Goal: Check status: Check status

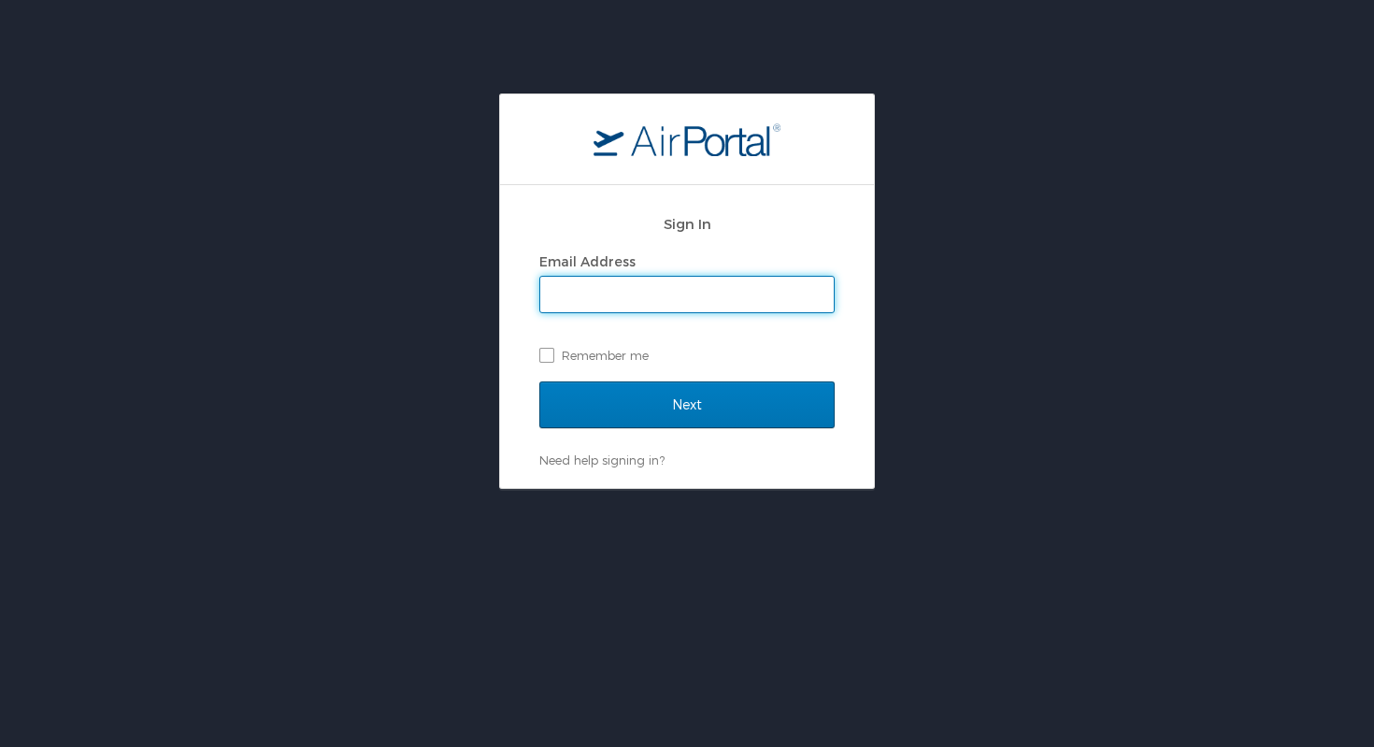
type input "[EMAIL_ADDRESS][PERSON_NAME][DOMAIN_NAME]"
click at [554, 351] on label "Remember me" at bounding box center [686, 355] width 295 height 28
click at [551, 351] on input "Remember me" at bounding box center [545, 354] width 12 height 12
checkbox input "true"
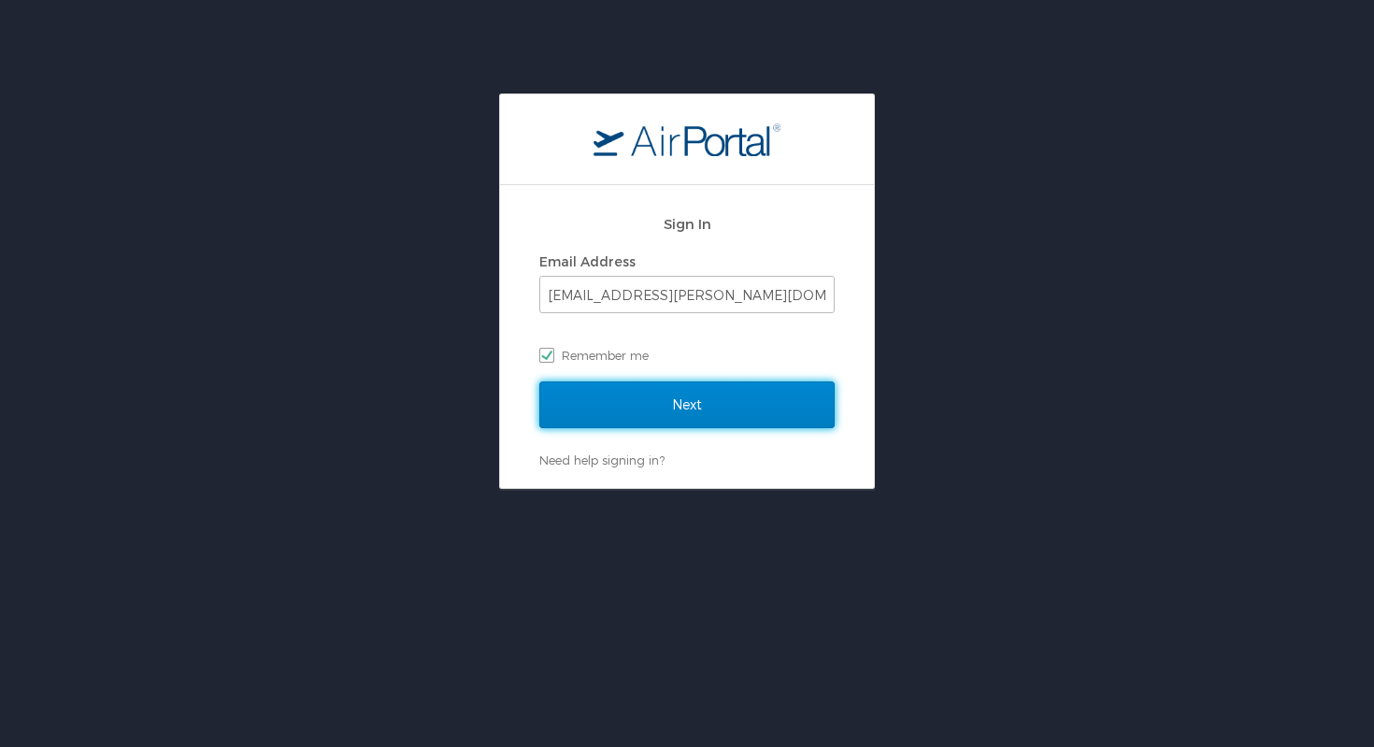
click at [657, 404] on input "Next" at bounding box center [686, 404] width 295 height 47
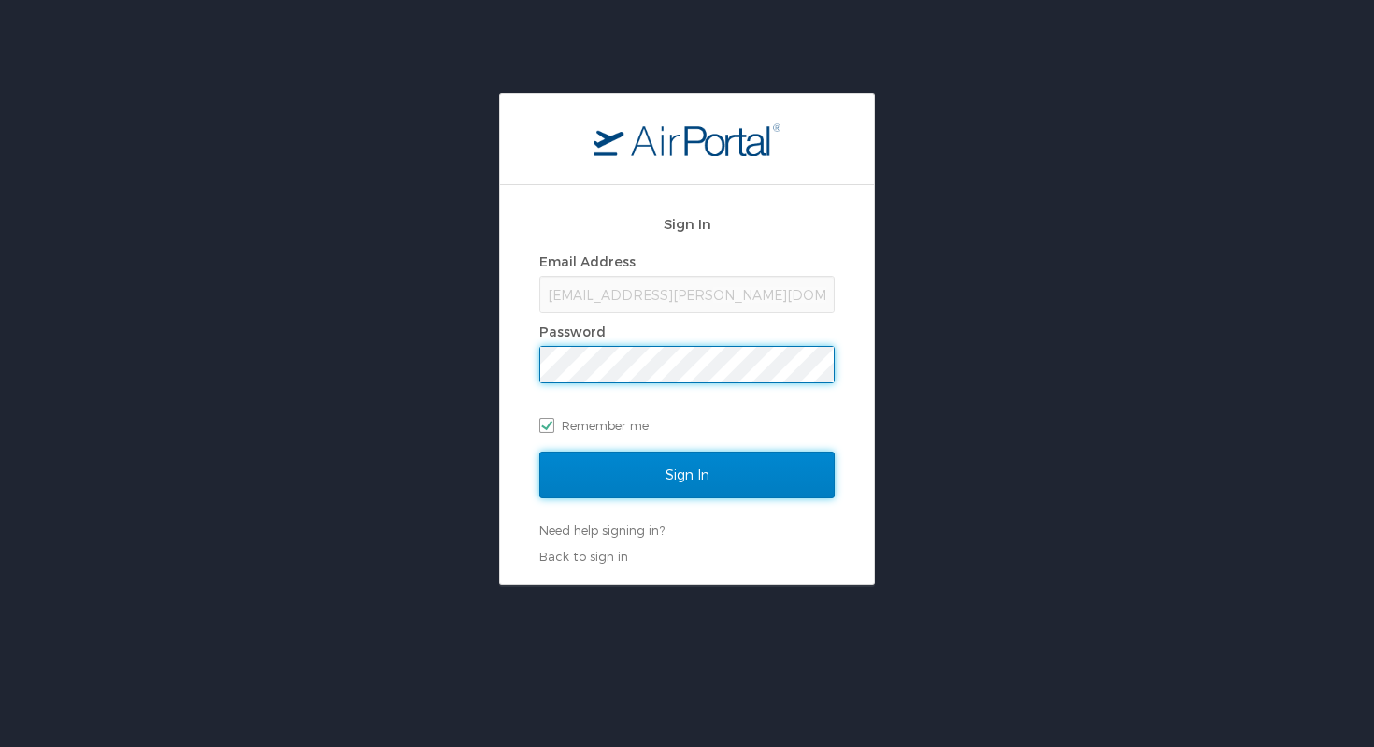
click at [656, 469] on input "Sign In" at bounding box center [686, 474] width 295 height 47
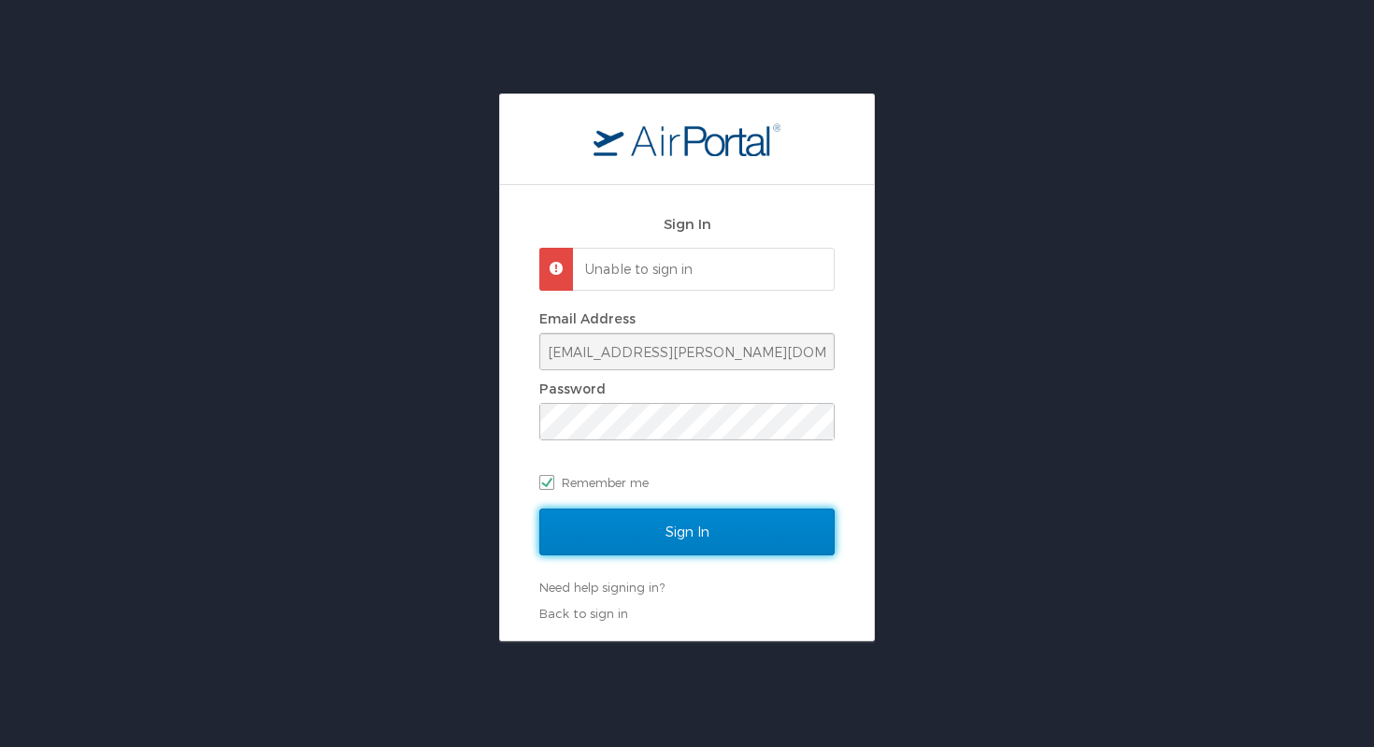
click at [722, 528] on input "Sign In" at bounding box center [686, 531] width 295 height 47
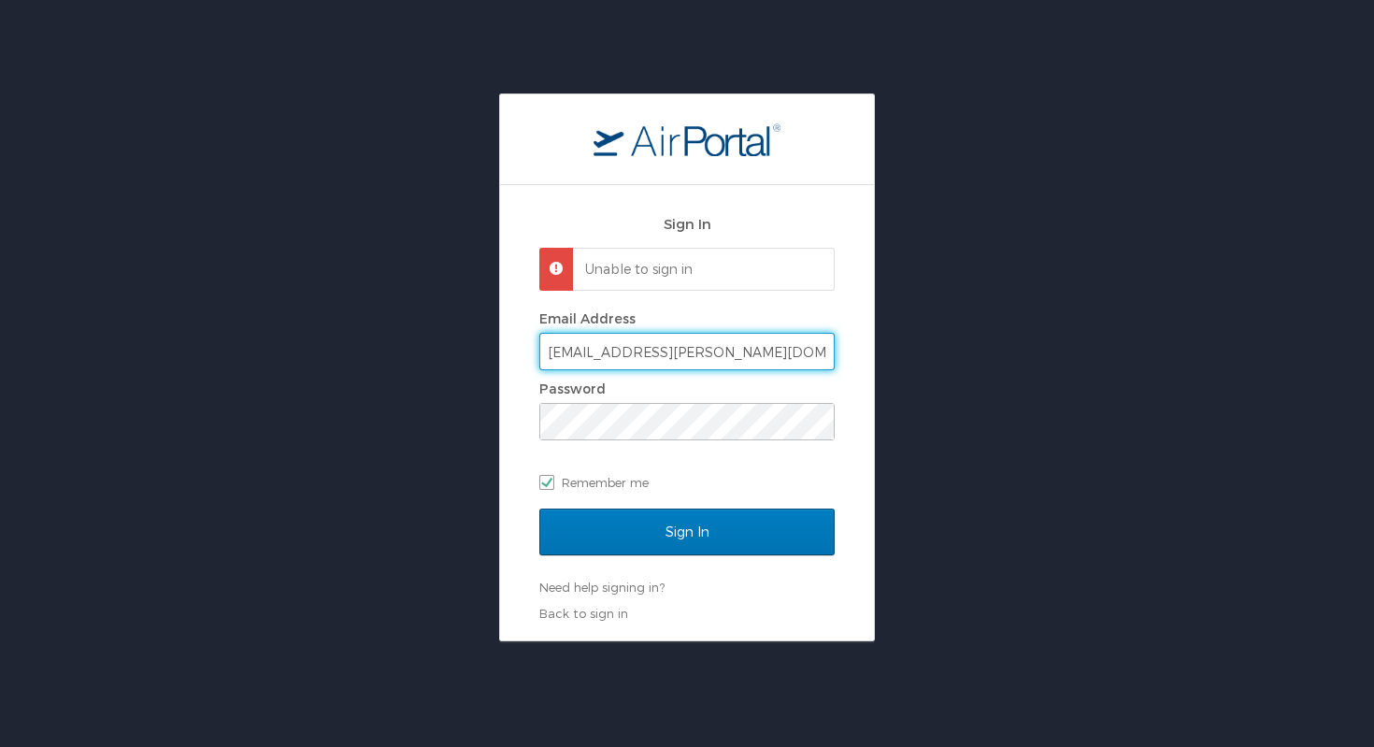
click at [752, 356] on input "becca.ward@utahjazzz.com" at bounding box center [686, 352] width 293 height 36
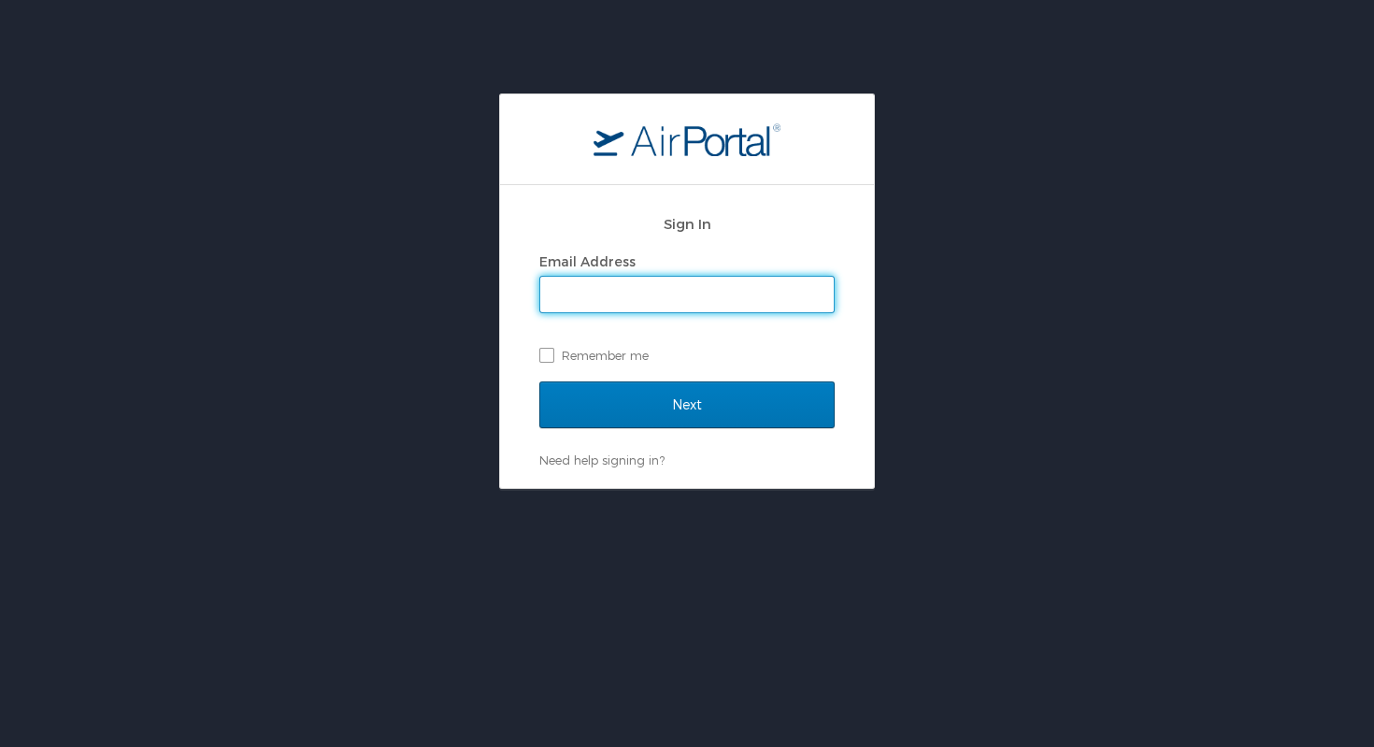
type input "becca.ward@utahjazz.com"
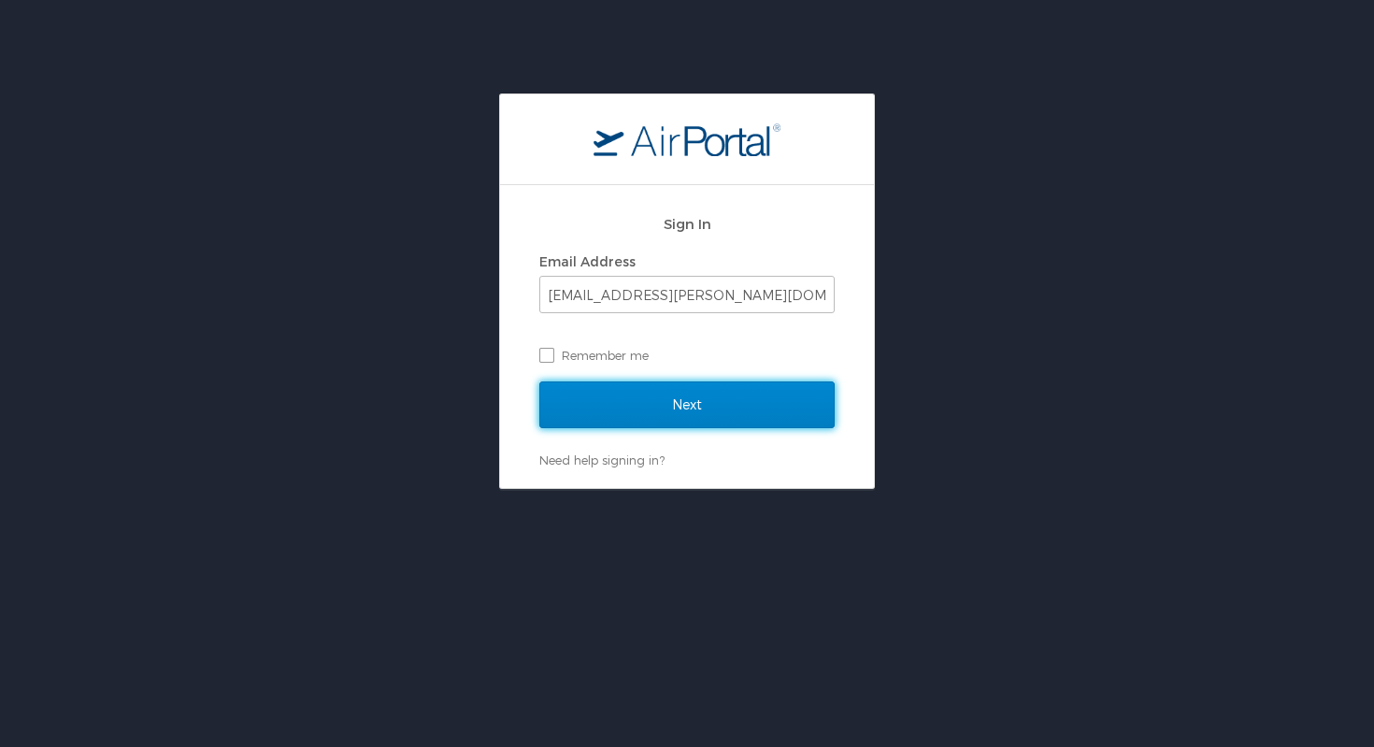
click at [731, 403] on input "Next" at bounding box center [686, 404] width 295 height 47
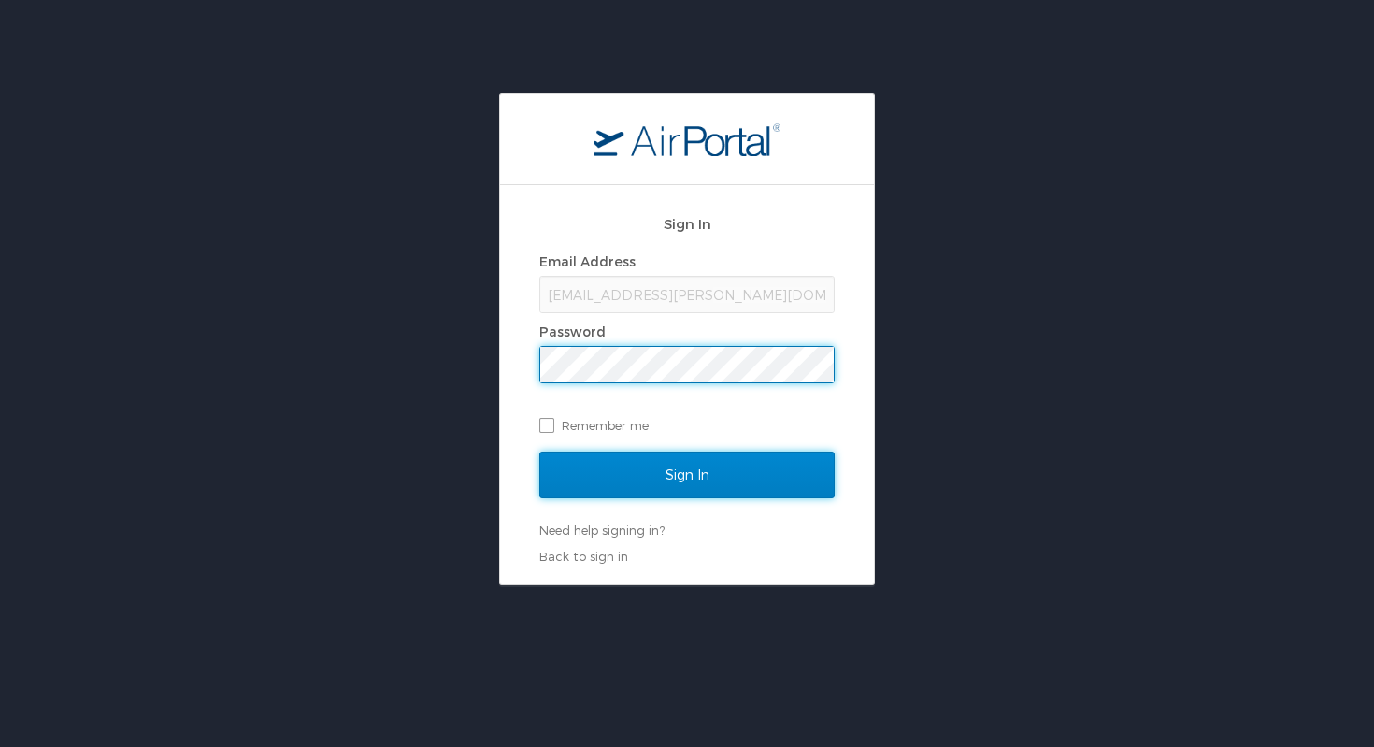
click at [710, 484] on input "Sign In" at bounding box center [686, 474] width 295 height 47
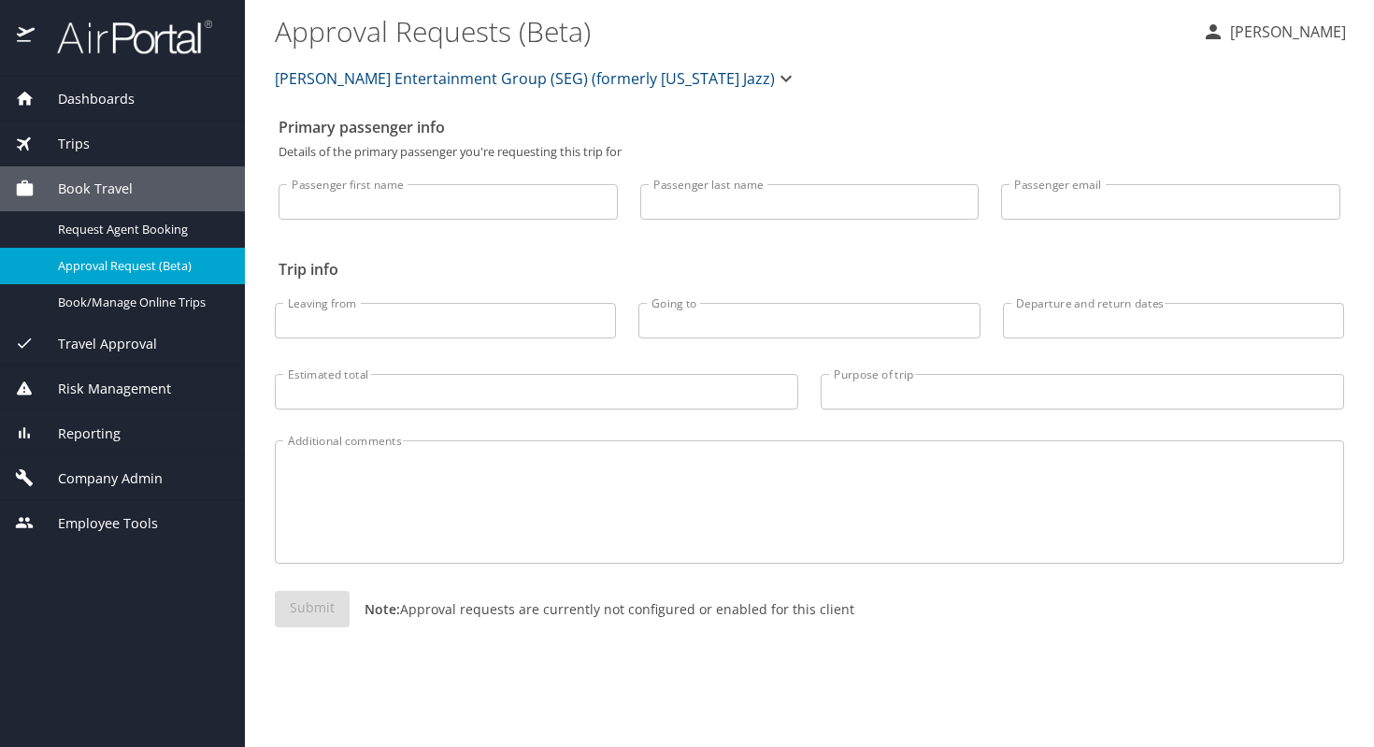
click at [97, 141] on div "Trips" at bounding box center [122, 144] width 215 height 21
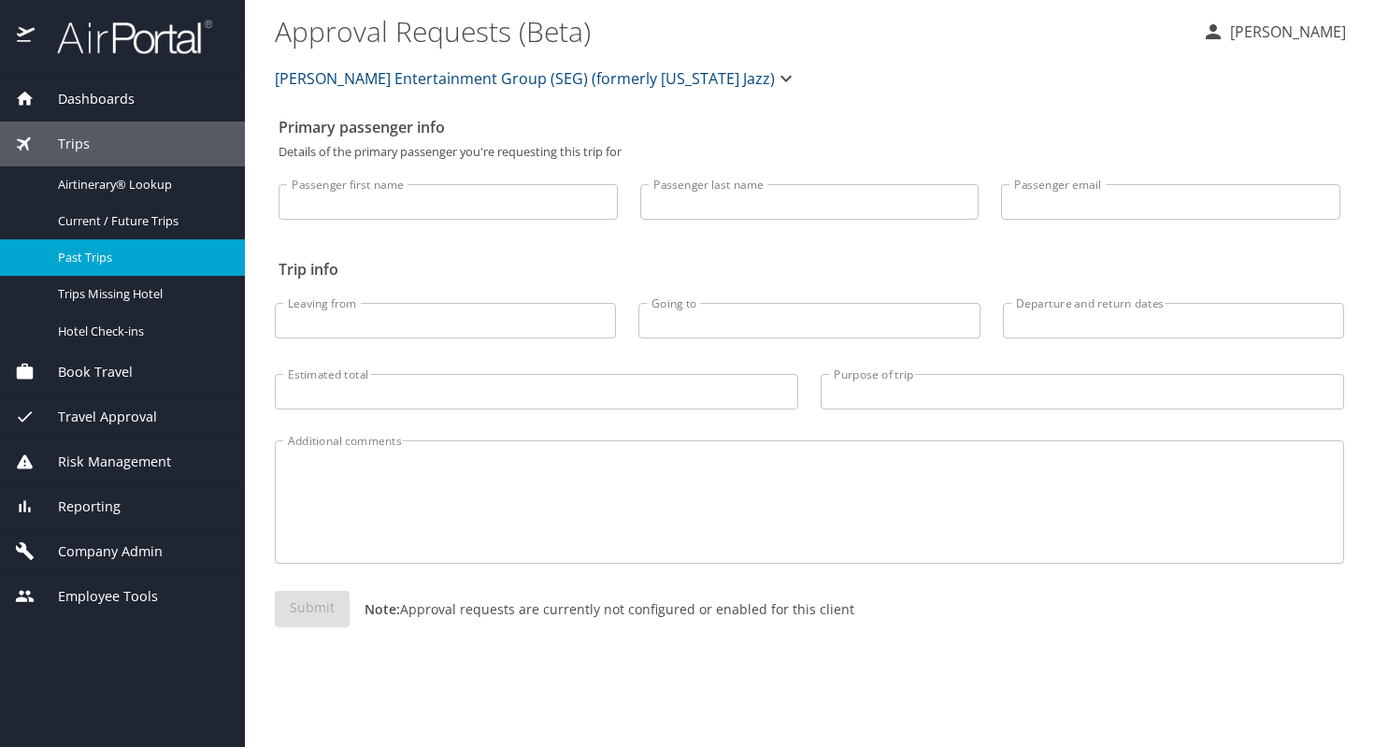
click at [129, 257] on span "Past Trips" at bounding box center [140, 258] width 165 height 18
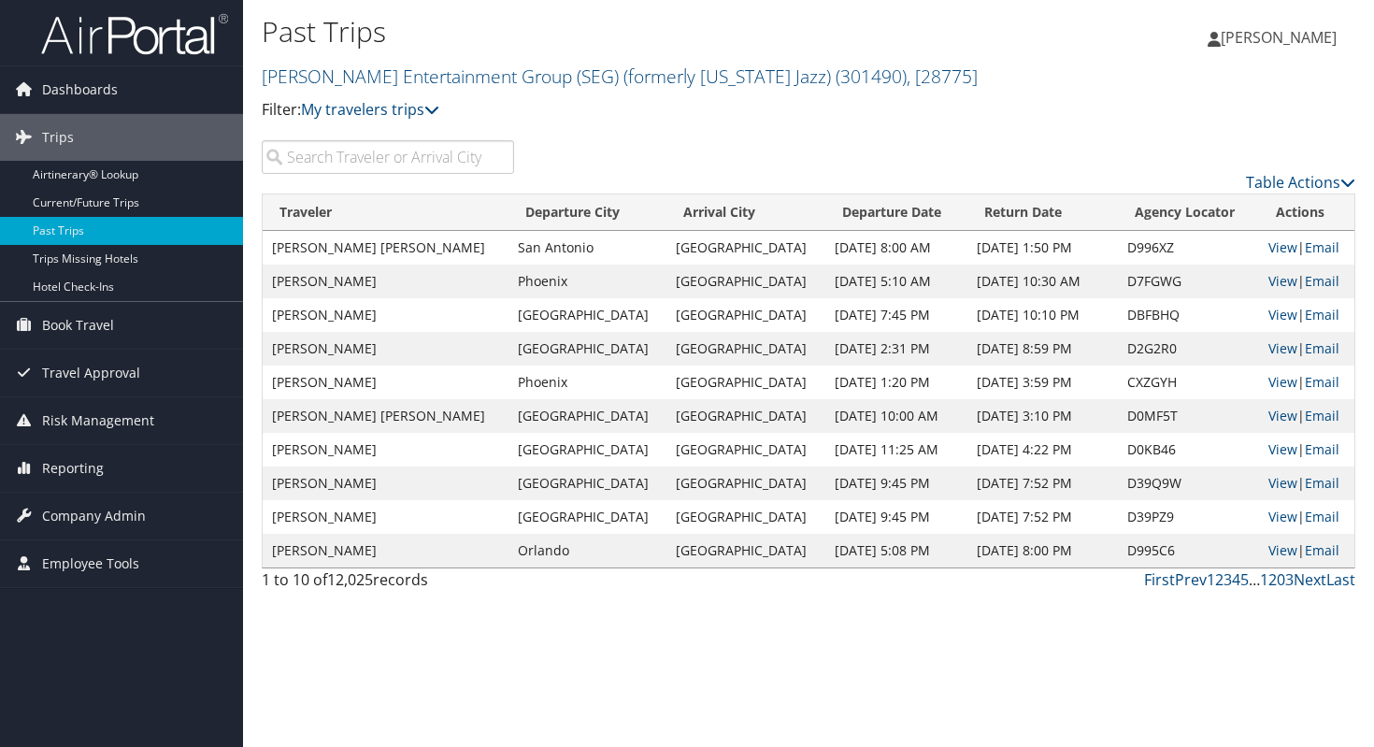
click at [331, 165] on input "search" at bounding box center [388, 157] width 252 height 34
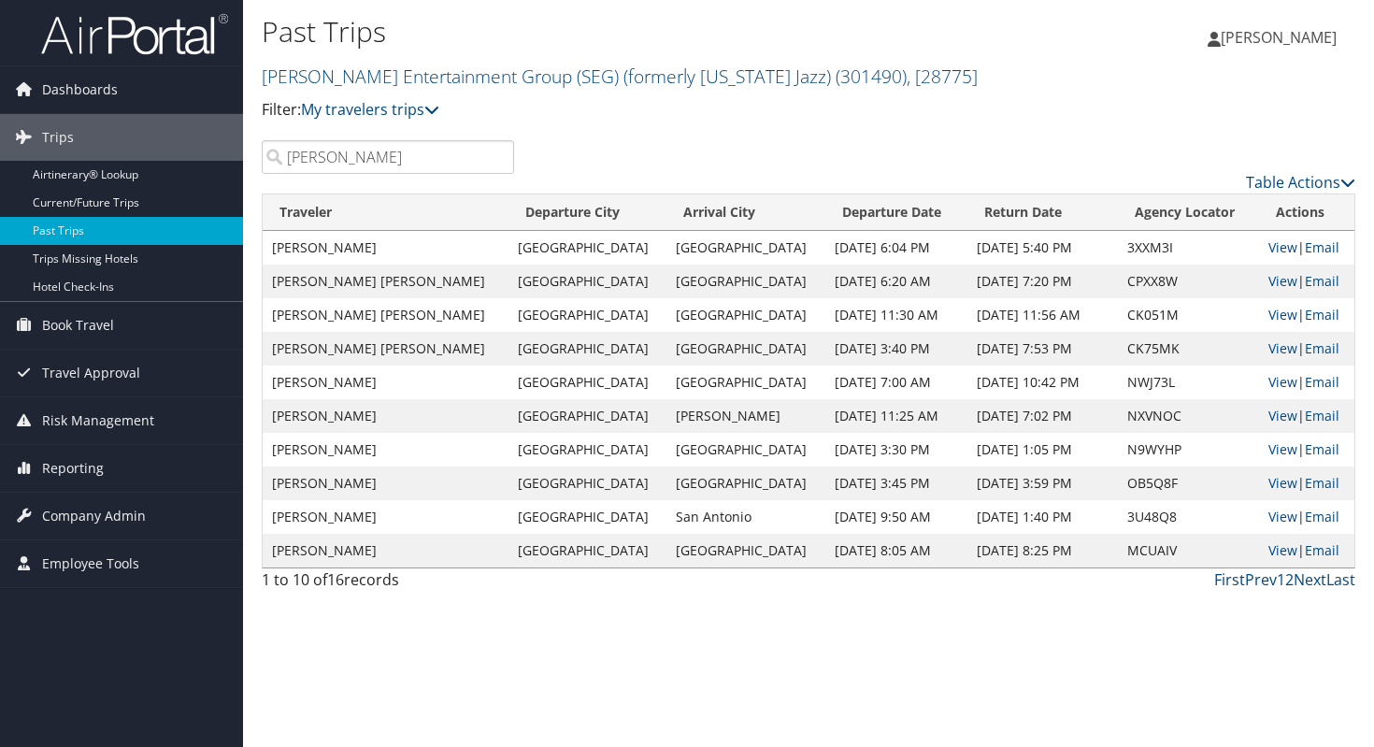
type input "sean sheldon"
click at [389, 255] on td "Sean Sheldon" at bounding box center [386, 248] width 246 height 34
click at [351, 250] on td "Sean Sheldon" at bounding box center [386, 248] width 246 height 34
click at [1269, 250] on link "View" at bounding box center [1282, 247] width 29 height 18
click at [101, 200] on link "Current/Future Trips" at bounding box center [121, 203] width 243 height 28
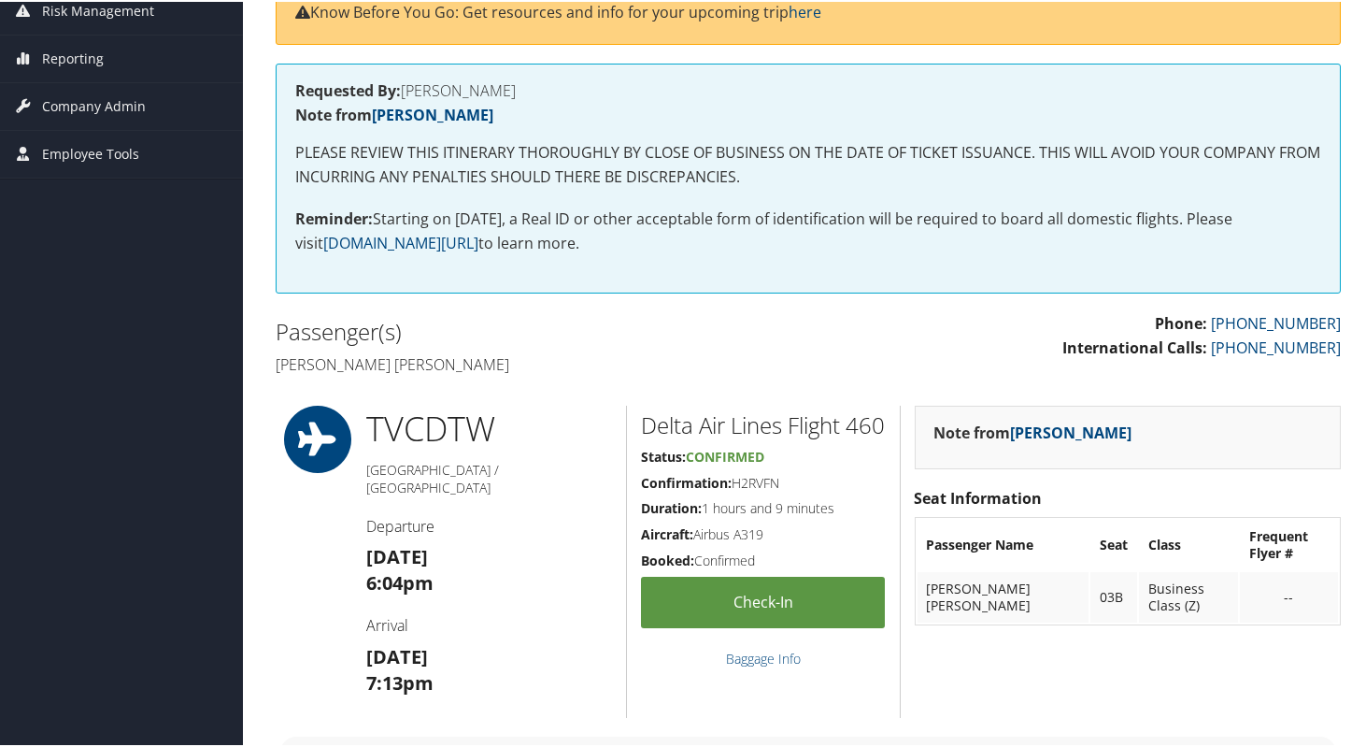
scroll to position [236, 0]
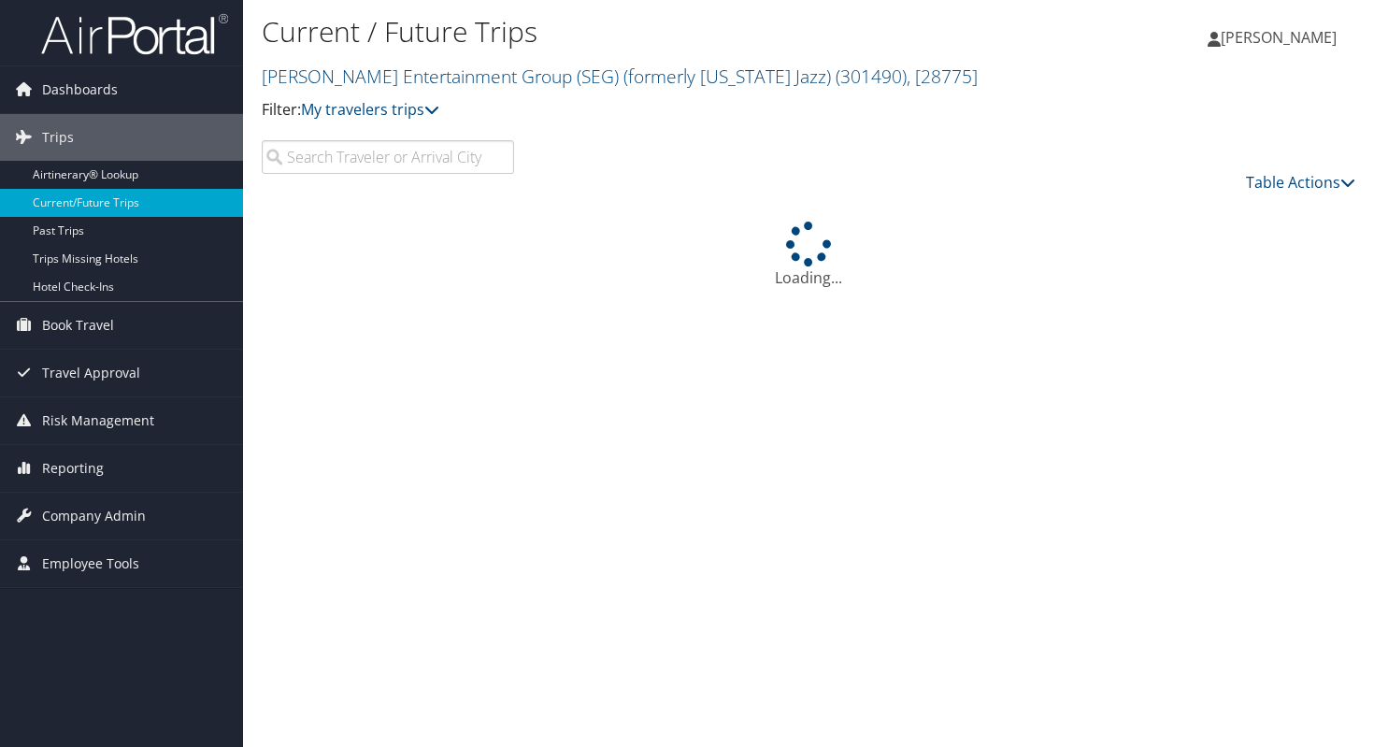
click at [330, 154] on input "search" at bounding box center [388, 157] width 252 height 34
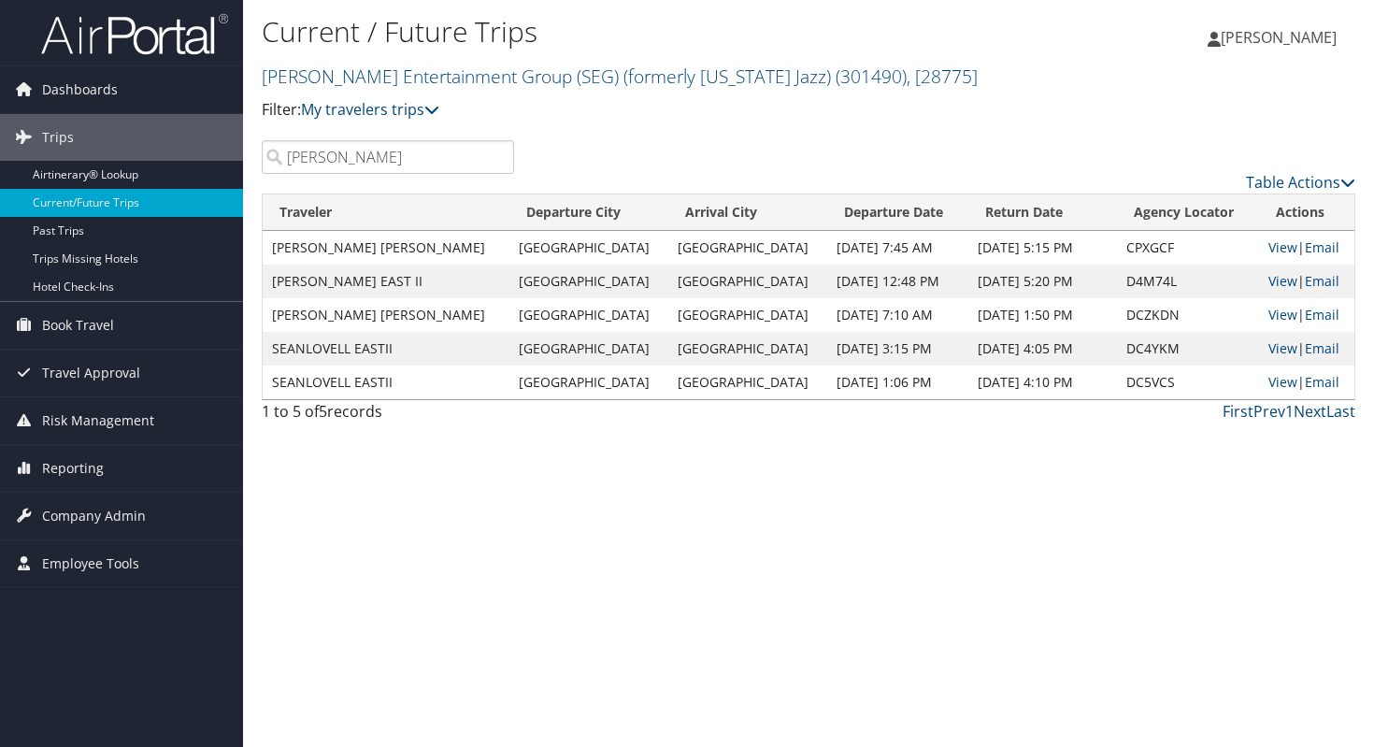
type input "sean"
click at [416, 248] on td "[PERSON_NAME] [PERSON_NAME]" at bounding box center [386, 248] width 247 height 34
click at [453, 238] on td "[PERSON_NAME] [PERSON_NAME]" at bounding box center [386, 248] width 247 height 34
click at [1268, 250] on link "View" at bounding box center [1282, 247] width 29 height 18
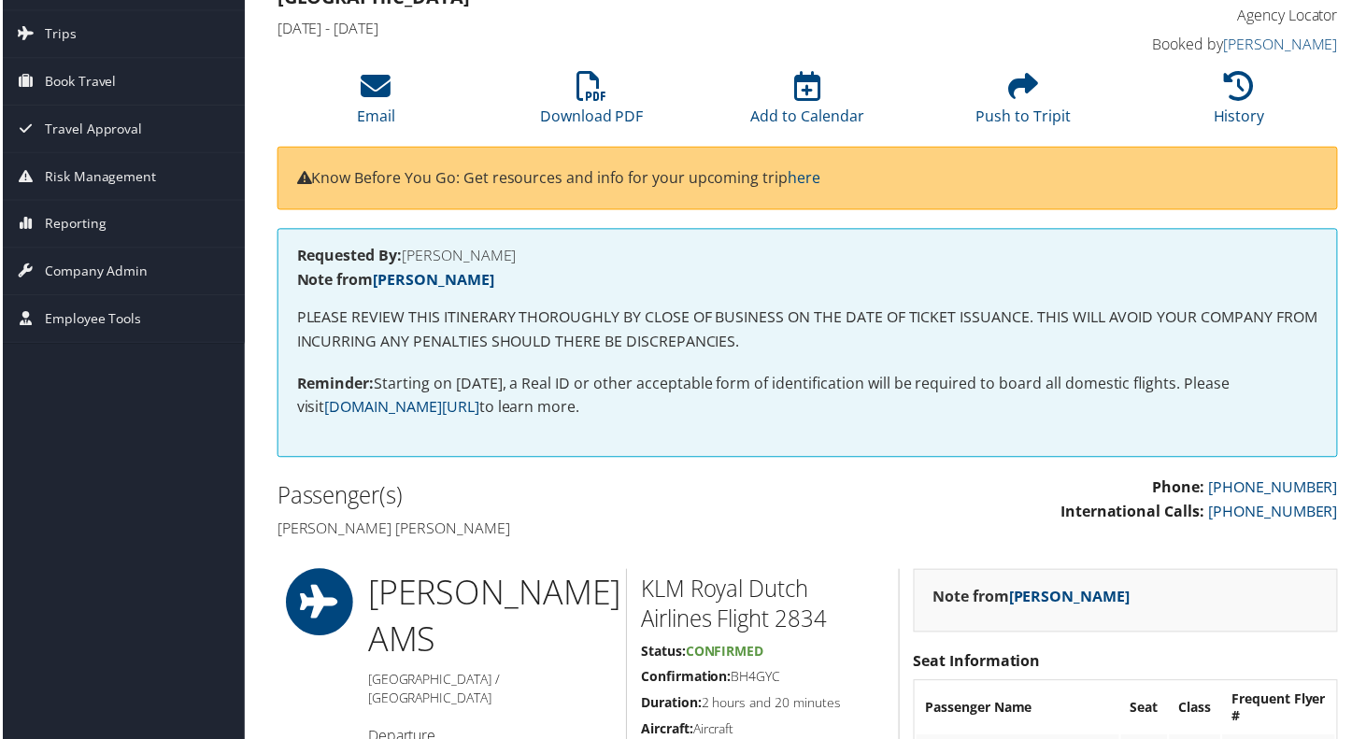
scroll to position [103, 0]
